Goal: Task Accomplishment & Management: Manage account settings

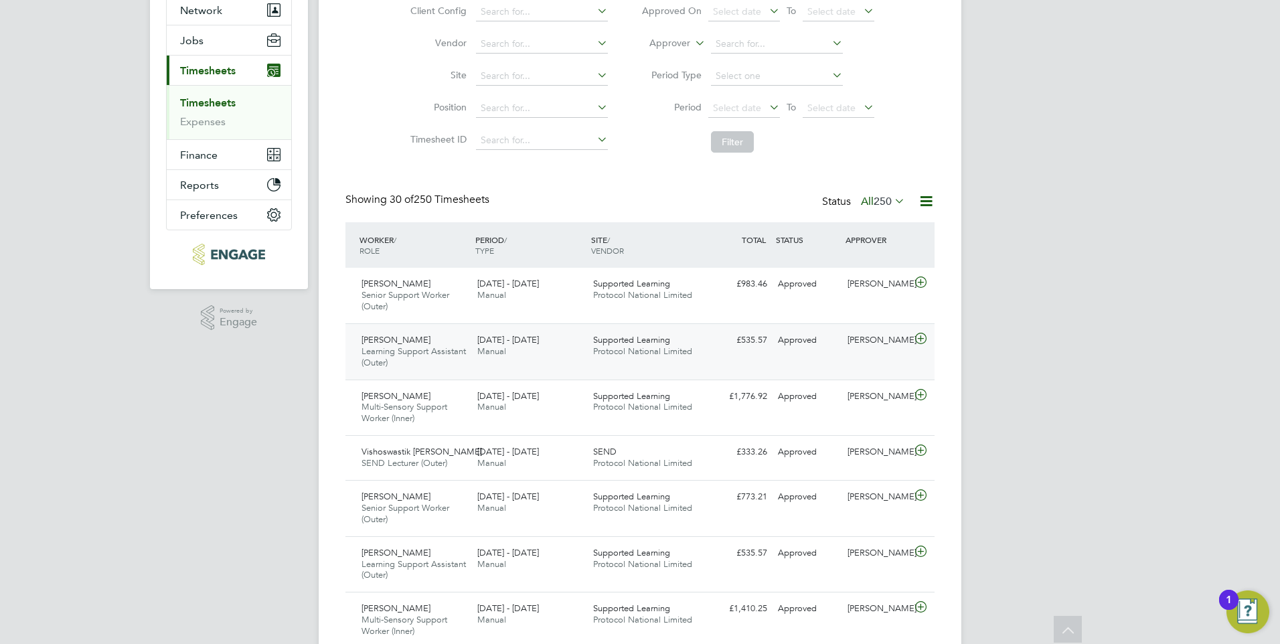
click at [919, 341] on icon at bounding box center [921, 338] width 17 height 11
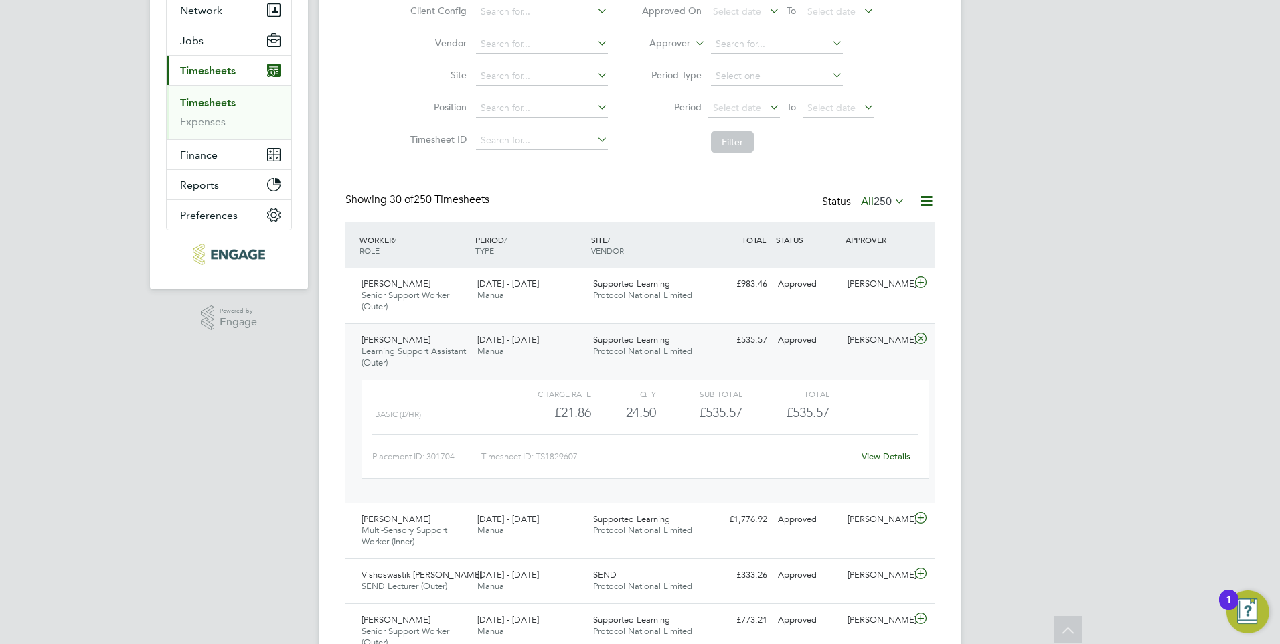
click at [879, 459] on link "View Details" at bounding box center [886, 456] width 49 height 11
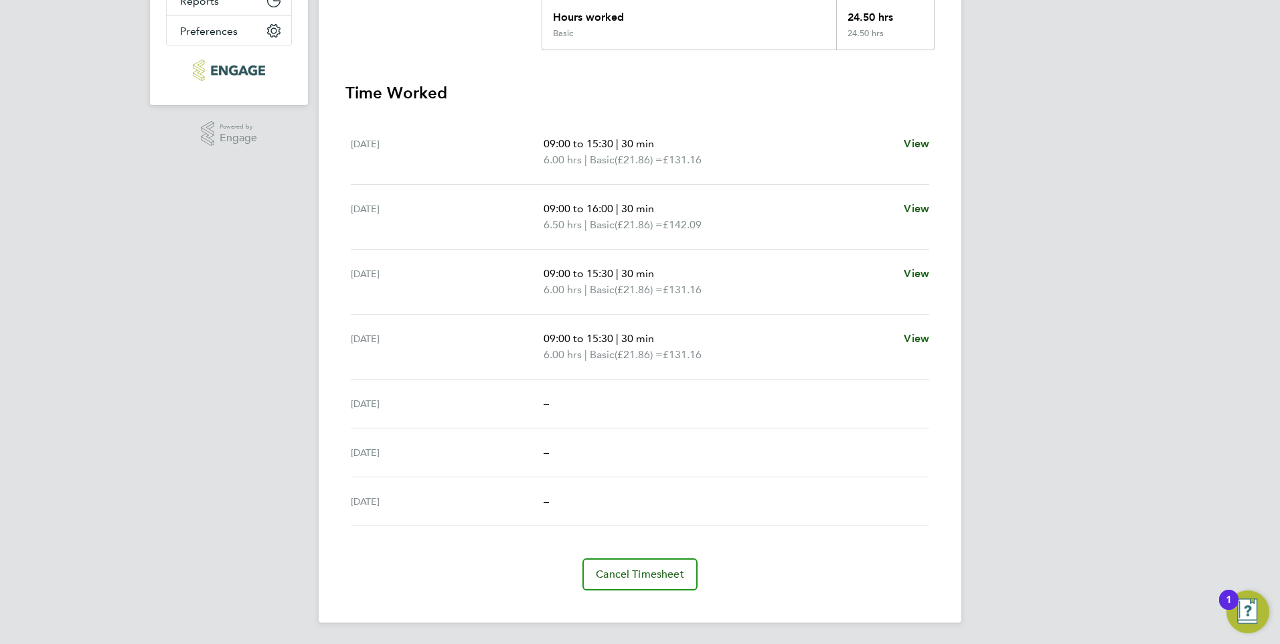
scroll to position [184, 0]
